Goal: Task Accomplishment & Management: Complete application form

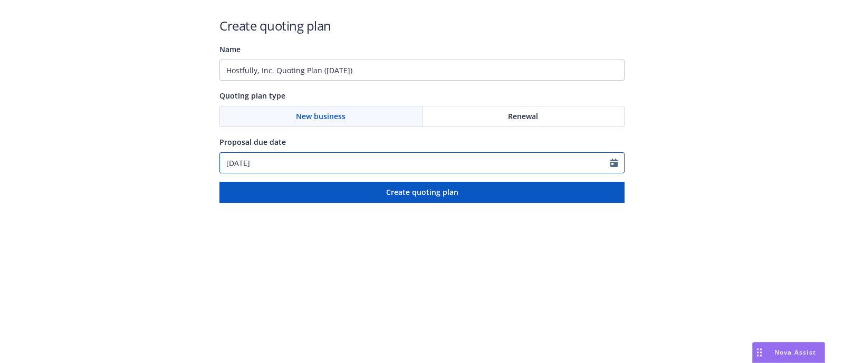
select select "8"
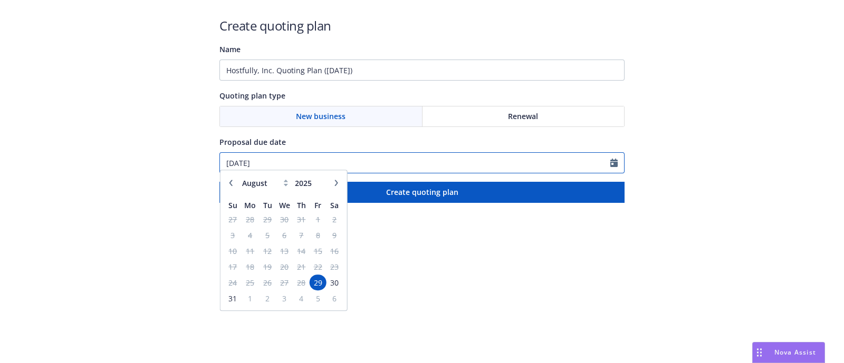
click at [340, 154] on input "[DATE]" at bounding box center [415, 163] width 390 height 20
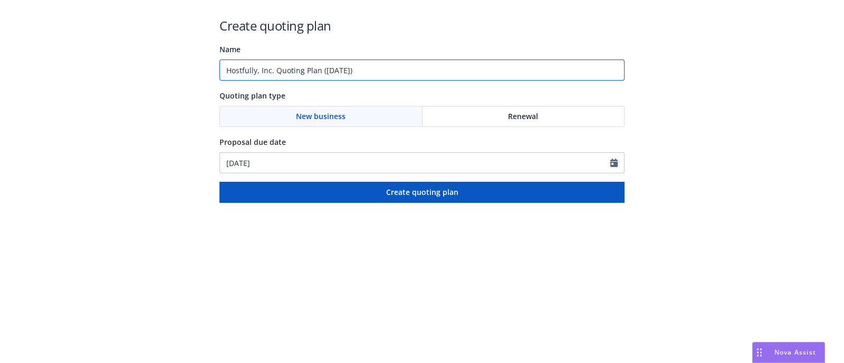
click at [386, 69] on input "Hostfully, Inc. Quoting Plan ([DATE])" at bounding box center [421, 70] width 405 height 21
click at [273, 72] on input "Hostfully, Inc. Quoting Plan ([DATE])" at bounding box center [421, 70] width 405 height 21
click at [274, 70] on input "Hostfully, Inc. Quoting Plan ([DATE])" at bounding box center [421, 70] width 405 height 21
drag, startPoint x: 274, startPoint y: 70, endPoint x: 438, endPoint y: 126, distance: 173.3
click at [438, 126] on div "Create quoting plan Name Hostfully, Inc. Quoting Plan ([DATE]) Quoting plan typ…" at bounding box center [421, 110] width 405 height 186
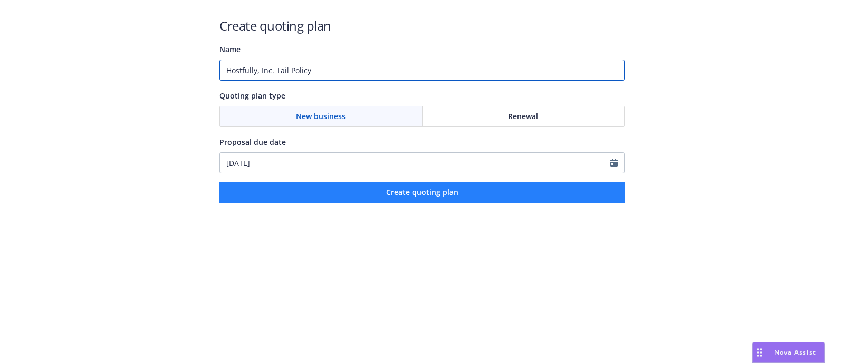
type input "Hostfully, Inc. Tail Policy"
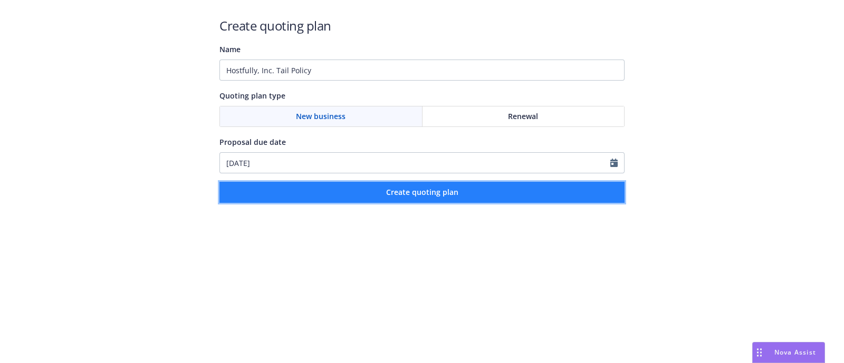
click at [415, 189] on span "Create quoting plan" at bounding box center [422, 192] width 72 height 10
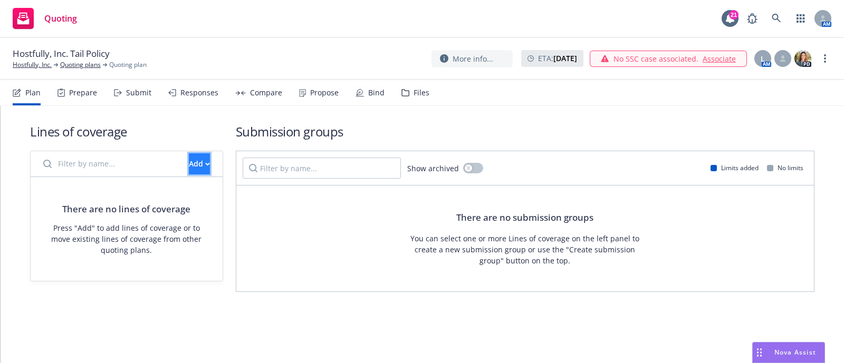
click at [189, 164] on div "Add" at bounding box center [199, 164] width 21 height 20
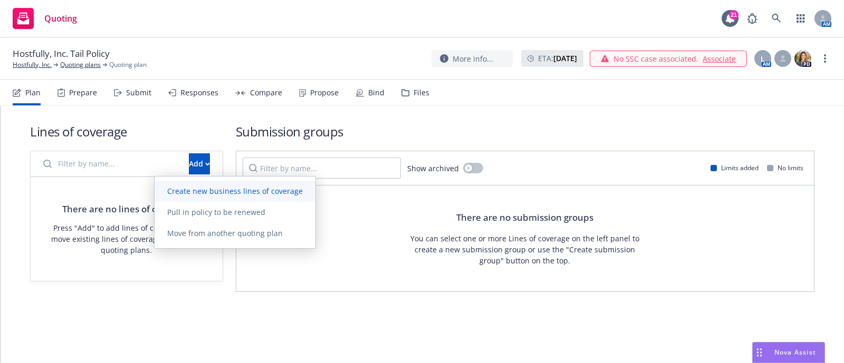
click at [190, 195] on span "Create new business lines of coverage" at bounding box center [235, 191] width 161 height 10
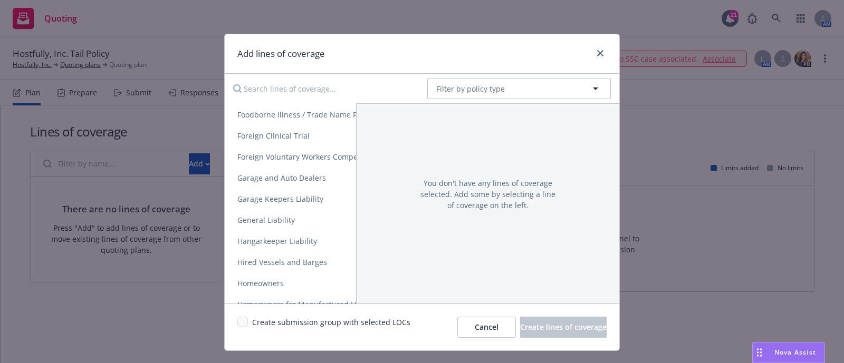
scroll to position [1045, 0]
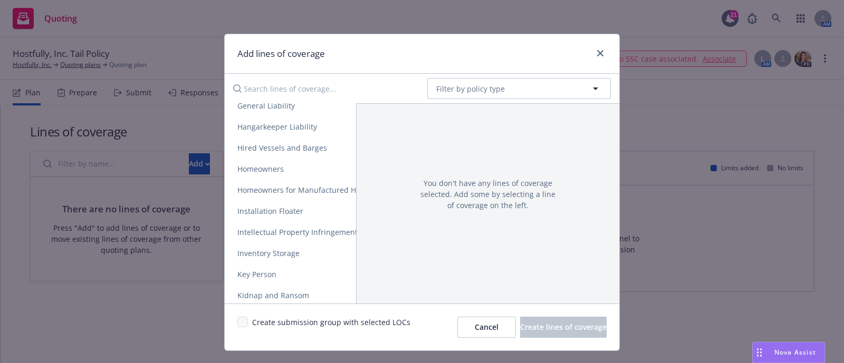
click at [373, 80] on input "Search lines of coverage..." at bounding box center [323, 88] width 192 height 21
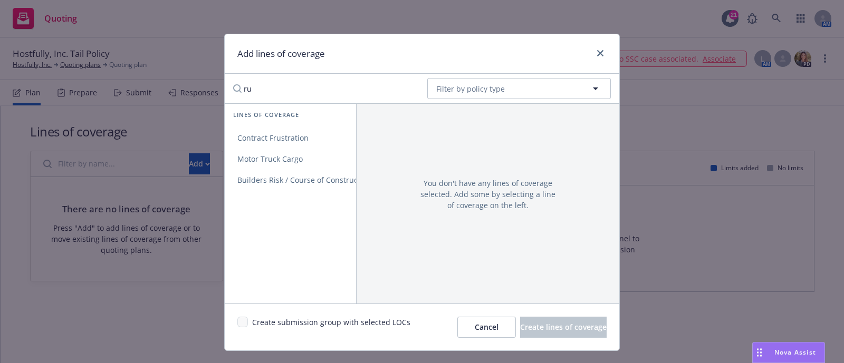
type input "r"
type input "tai"
